Goal: Task Accomplishment & Management: Complete application form

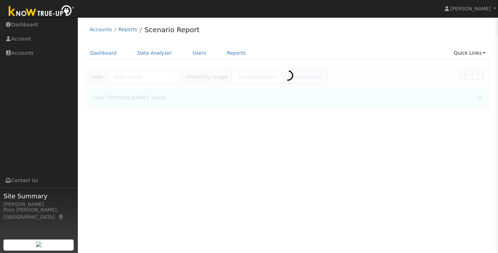
type input "[PERSON_NAME]"
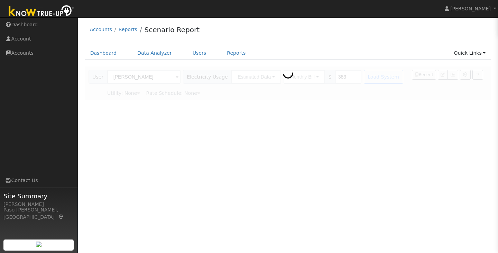
type input "Pacific Gas & Electric"
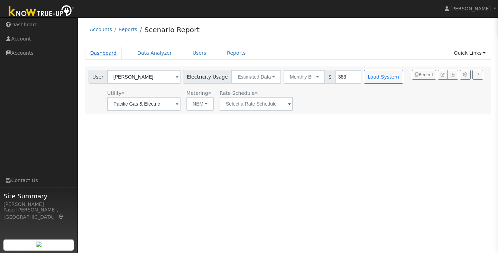
click at [102, 50] on link "Dashboard" at bounding box center [103, 53] width 37 height 13
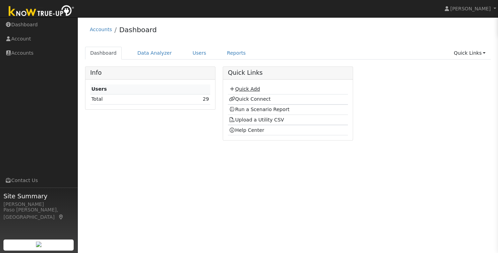
click at [240, 92] on link "Quick Add" at bounding box center [244, 89] width 31 height 6
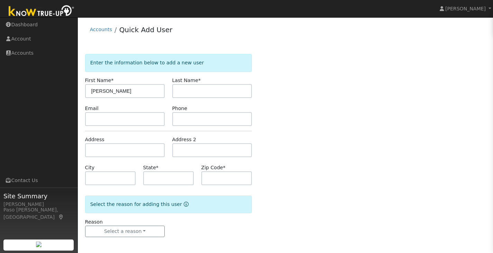
type input "WAYNE"
click at [181, 93] on input "text" at bounding box center [212, 91] width 80 height 14
type input "JERI"
click at [171, 179] on input "text" at bounding box center [168, 178] width 51 height 14
type input "CA"
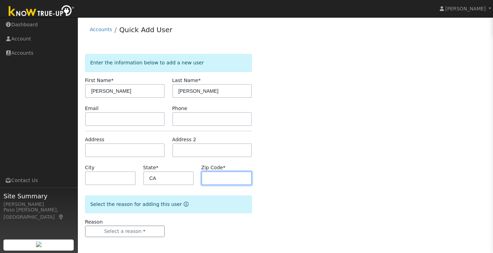
click at [228, 175] on input "text" at bounding box center [226, 178] width 51 height 14
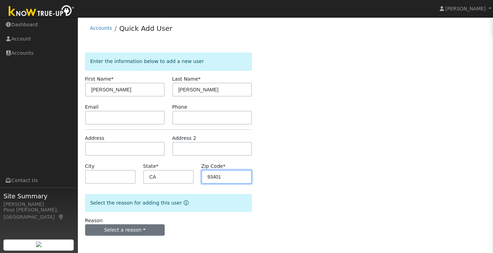
type input "93401"
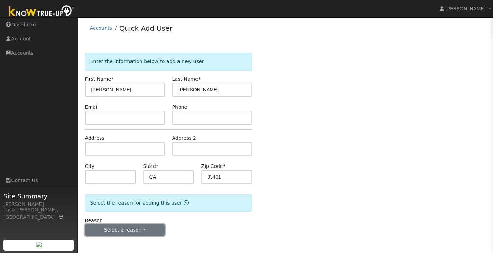
click at [134, 228] on button "Select a reason" at bounding box center [125, 230] width 80 height 12
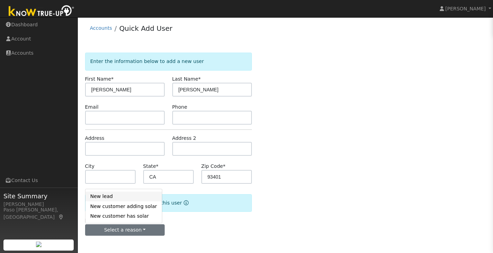
click at [110, 195] on link "New lead" at bounding box center [123, 196] width 76 height 10
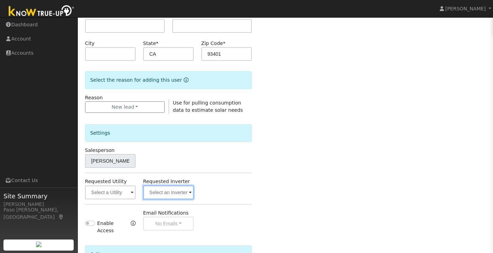
click at [165, 195] on div "Settings Salesperson Austyn Benton Requested Utility Requested Inverter Enable …" at bounding box center [168, 174] width 167 height 121
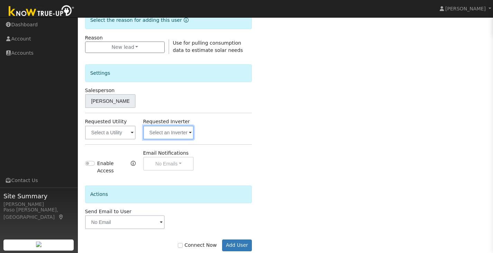
scroll to position [195, 0]
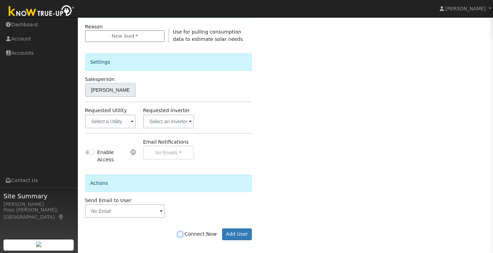
click at [182, 232] on input "Connect Now" at bounding box center [180, 234] width 5 height 5
checkbox input "true"
click at [240, 230] on button "Add User" at bounding box center [237, 234] width 30 height 12
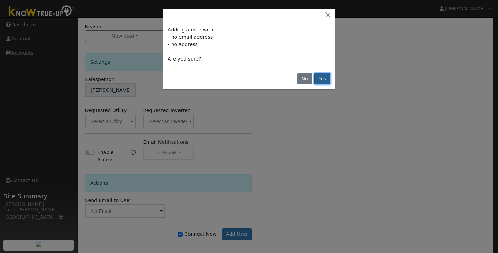
click at [320, 82] on button "Yes" at bounding box center [322, 79] width 16 height 12
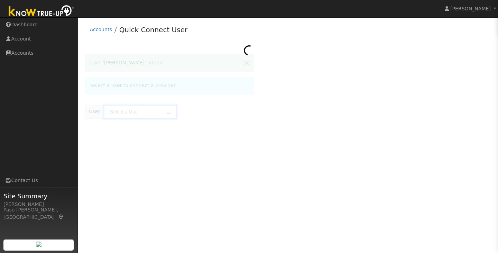
type input "[PERSON_NAME]"
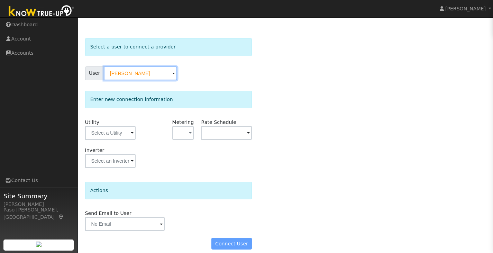
scroll to position [23, 0]
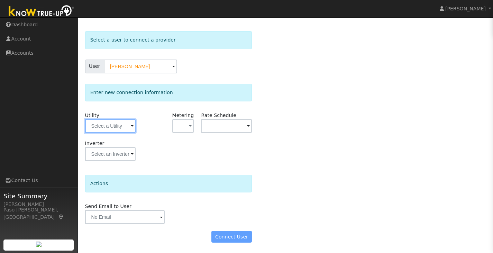
click at [109, 125] on input "text" at bounding box center [110, 126] width 51 height 14
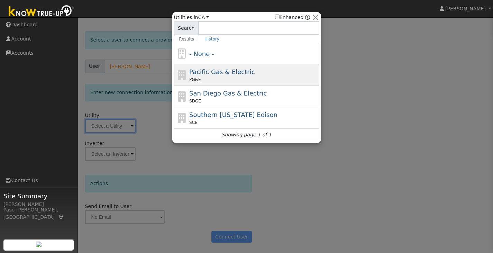
click at [189, 75] on span "Pacific Gas & Electric" at bounding box center [221, 71] width 65 height 7
type input "PG&E"
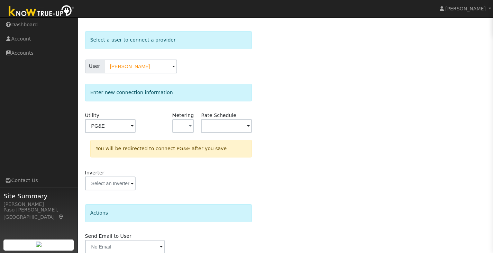
scroll to position [52, 0]
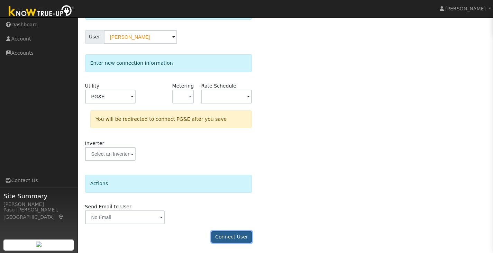
click at [225, 236] on button "Connect User" at bounding box center [231, 237] width 41 height 12
